Goal: Task Accomplishment & Management: Use online tool/utility

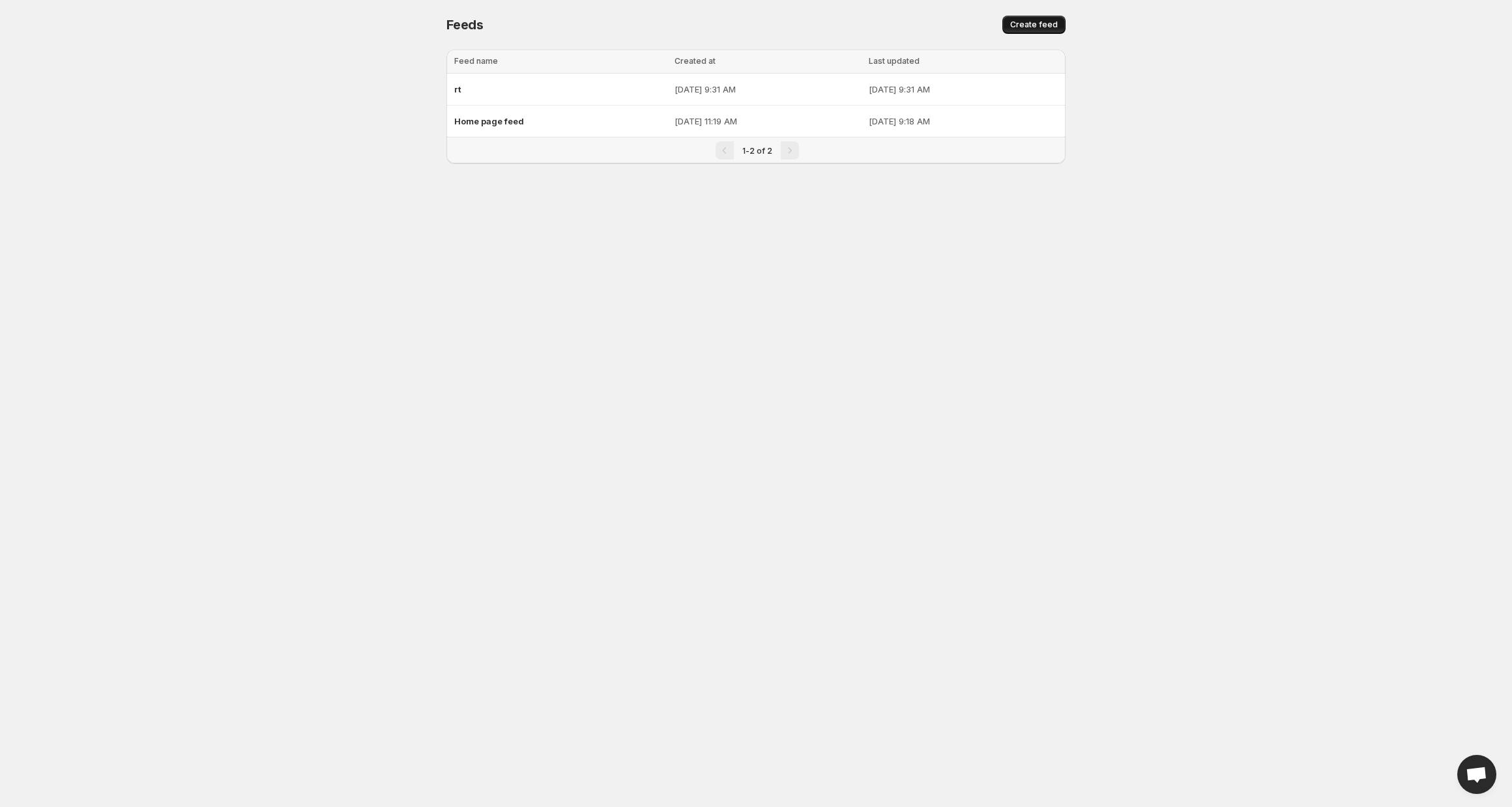
click at [1041, 28] on span "Create feed" at bounding box center [1034, 24] width 48 height 11
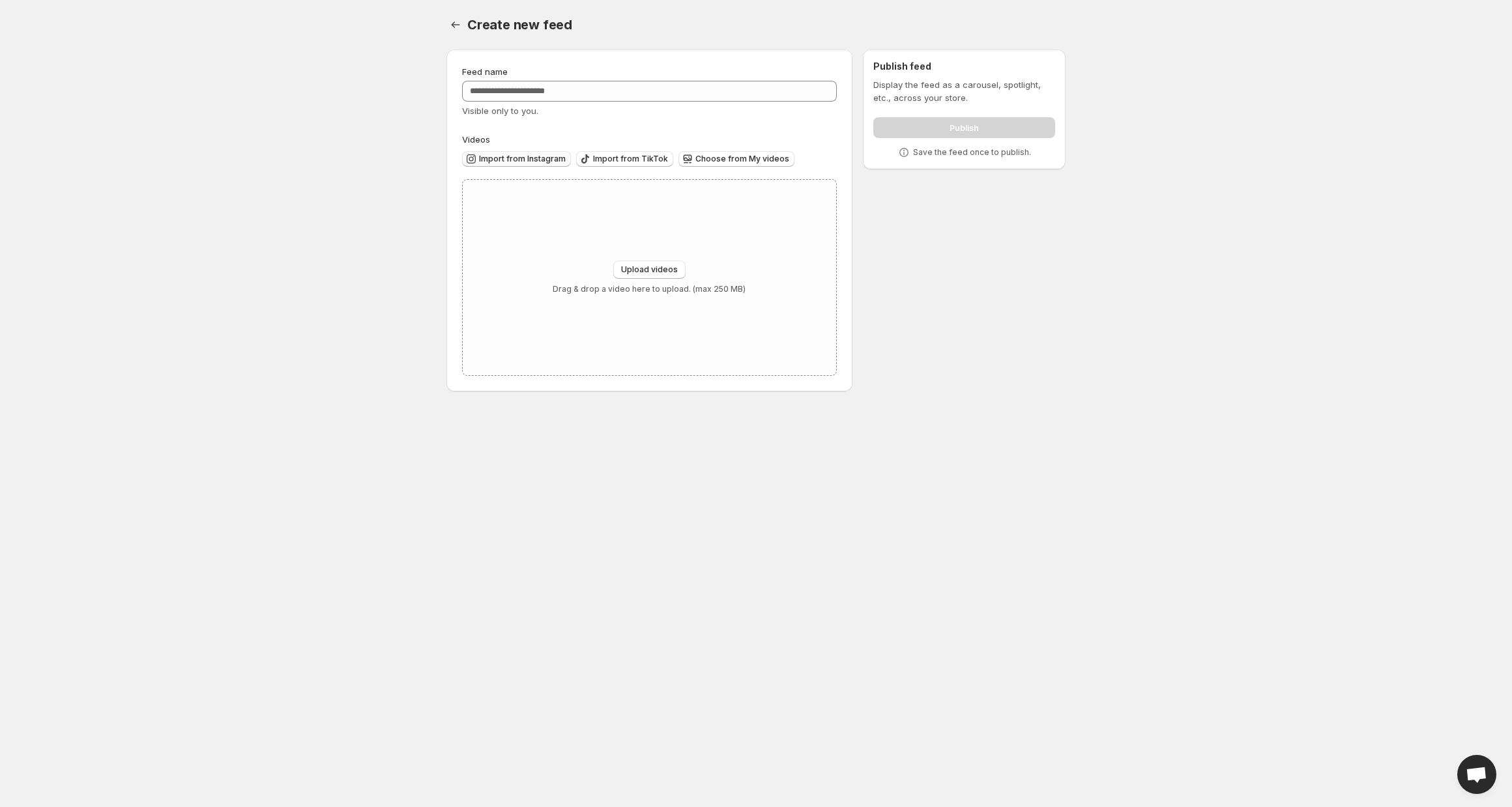
click at [553, 160] on span "Import from Instagram" at bounding box center [522, 159] width 86 height 11
click at [540, 157] on span "Import from Instagram" at bounding box center [522, 159] width 86 height 11
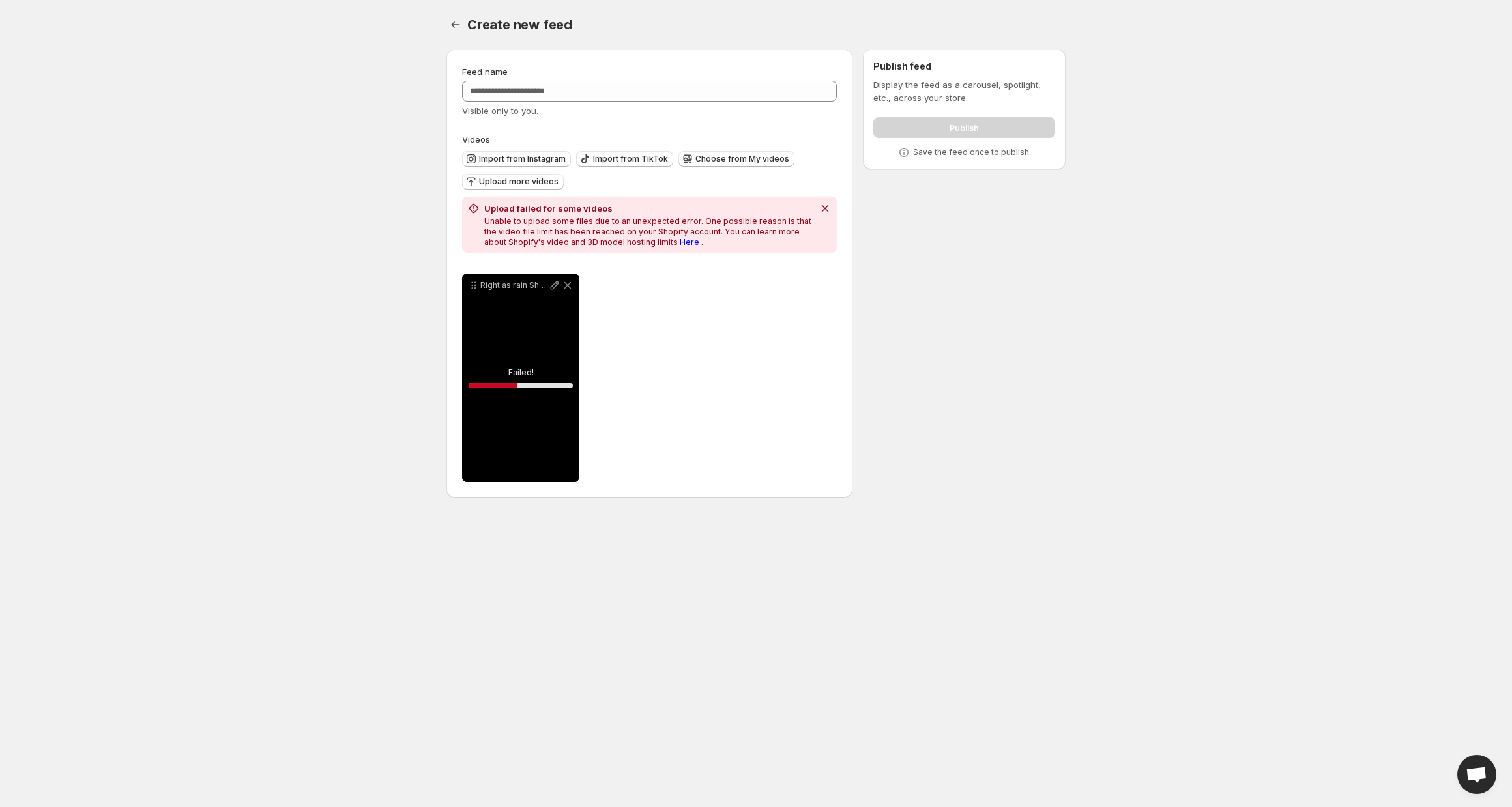
click at [680, 245] on link "Here" at bounding box center [690, 242] width 20 height 10
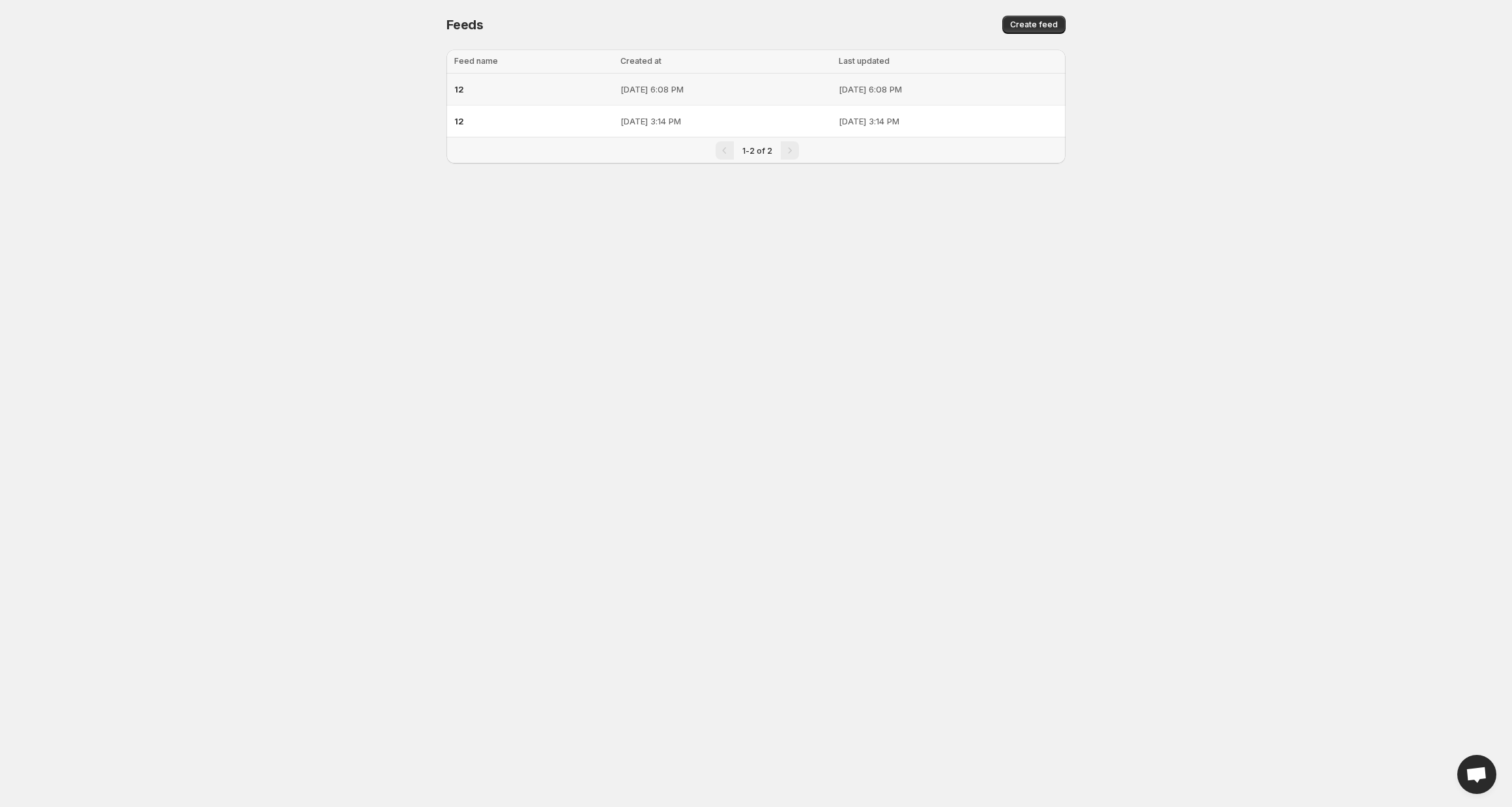
click at [518, 90] on div "12" at bounding box center [534, 89] width 159 height 24
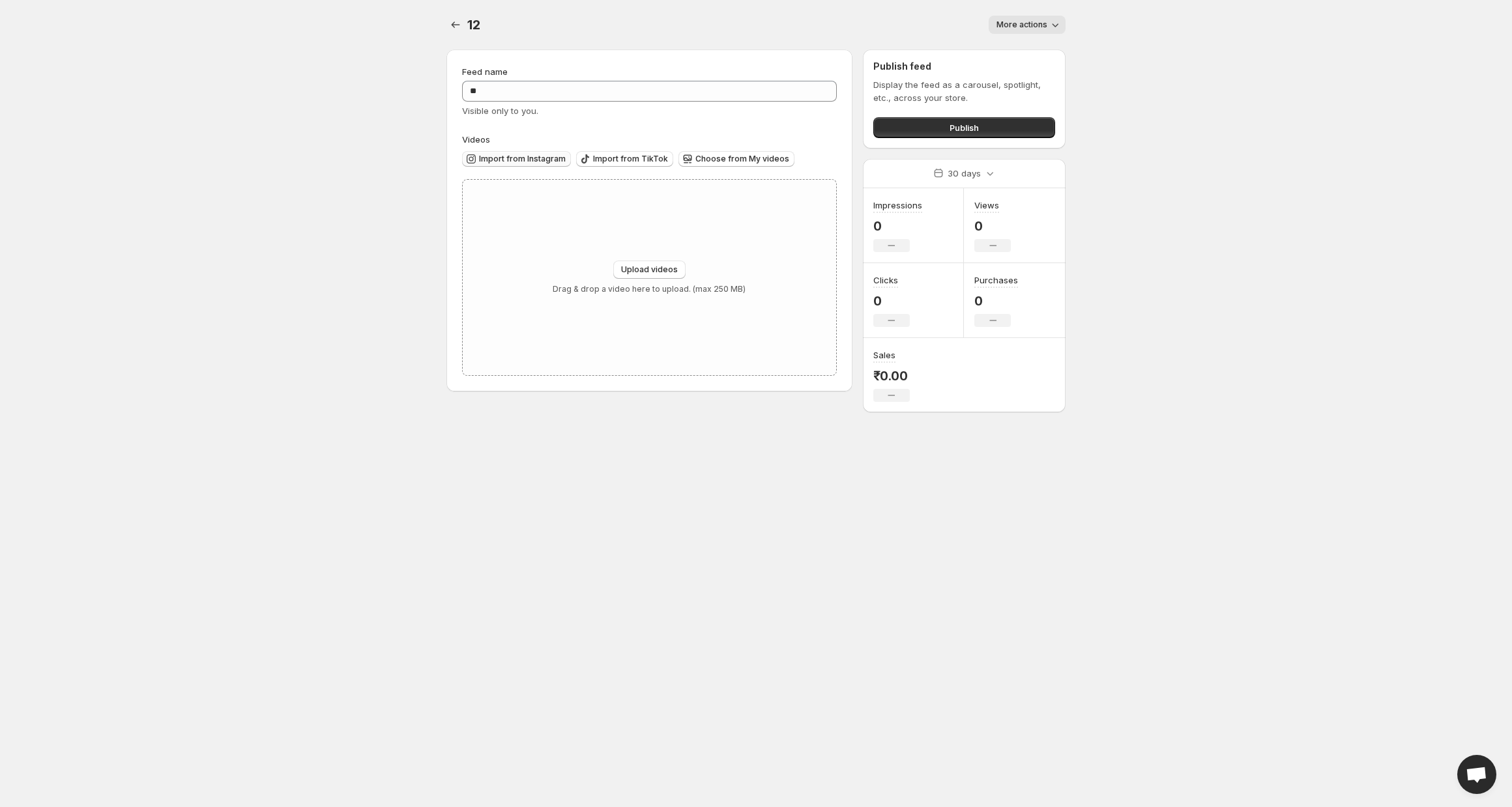
click at [520, 165] on button "Import from Instagram" at bounding box center [516, 159] width 109 height 16
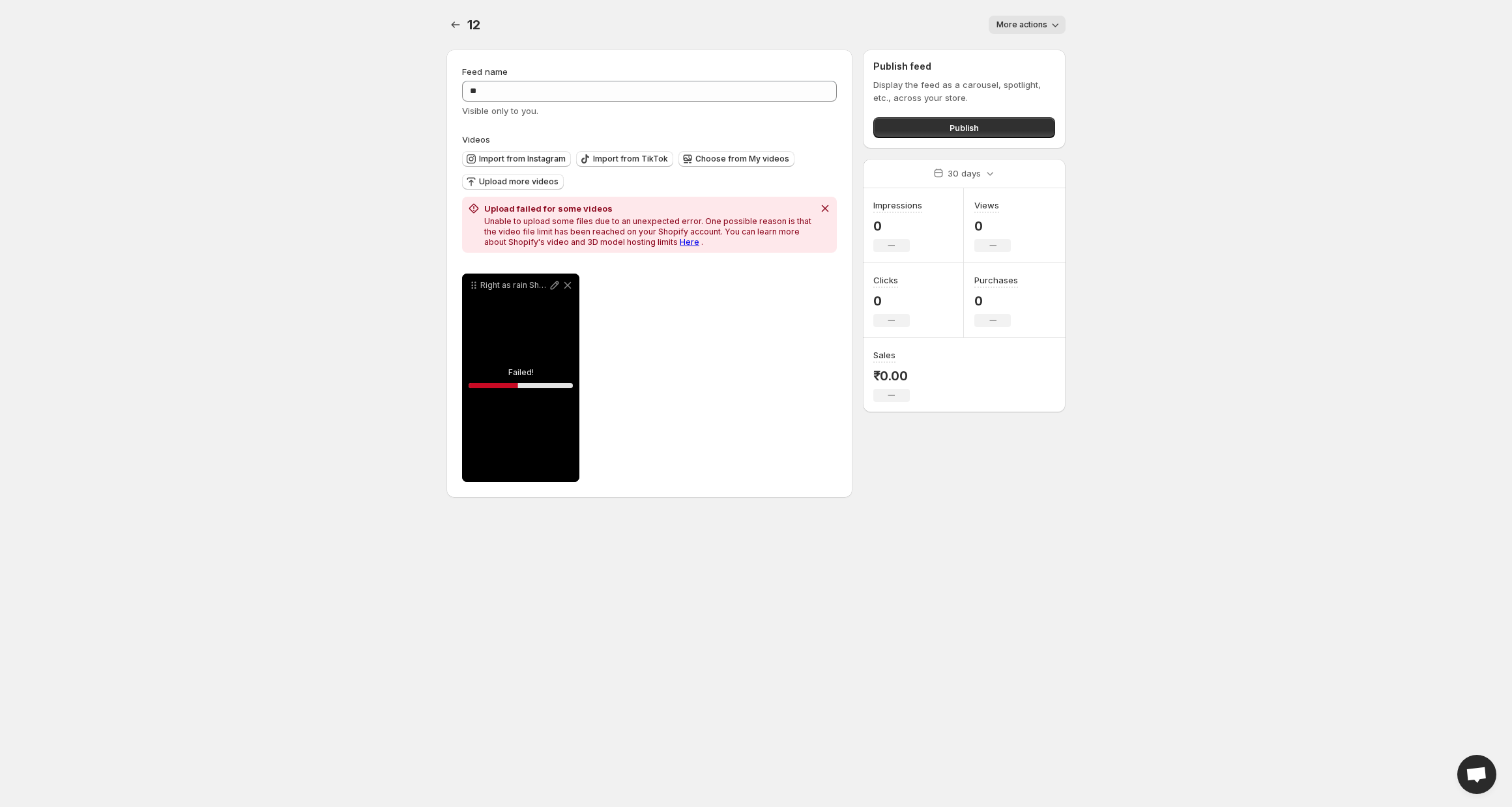
click at [680, 245] on link "Here" at bounding box center [690, 242] width 20 height 10
